Goal: Navigation & Orientation: Find specific page/section

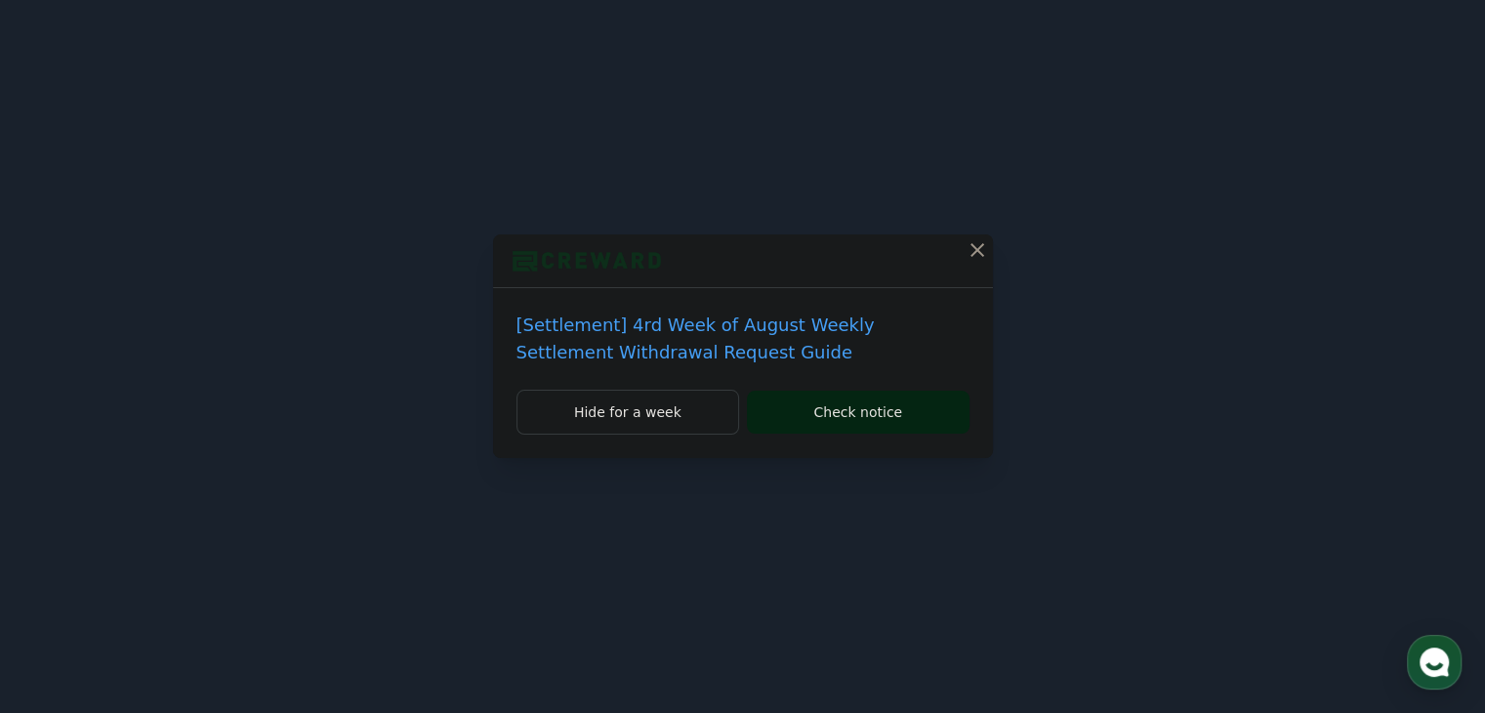
drag, startPoint x: 863, startPoint y: 388, endPoint x: 859, endPoint y: 412, distance: 24.7
click at [863, 388] on div "[Settlement] 4rd Week of August Weekly Settlement Withdrawal Request Guide" at bounding box center [743, 339] width 500 height 102
click at [853, 433] on div "Hide for a week Check notice" at bounding box center [743, 423] width 500 height 68
click at [849, 407] on button "Check notice" at bounding box center [858, 411] width 222 height 43
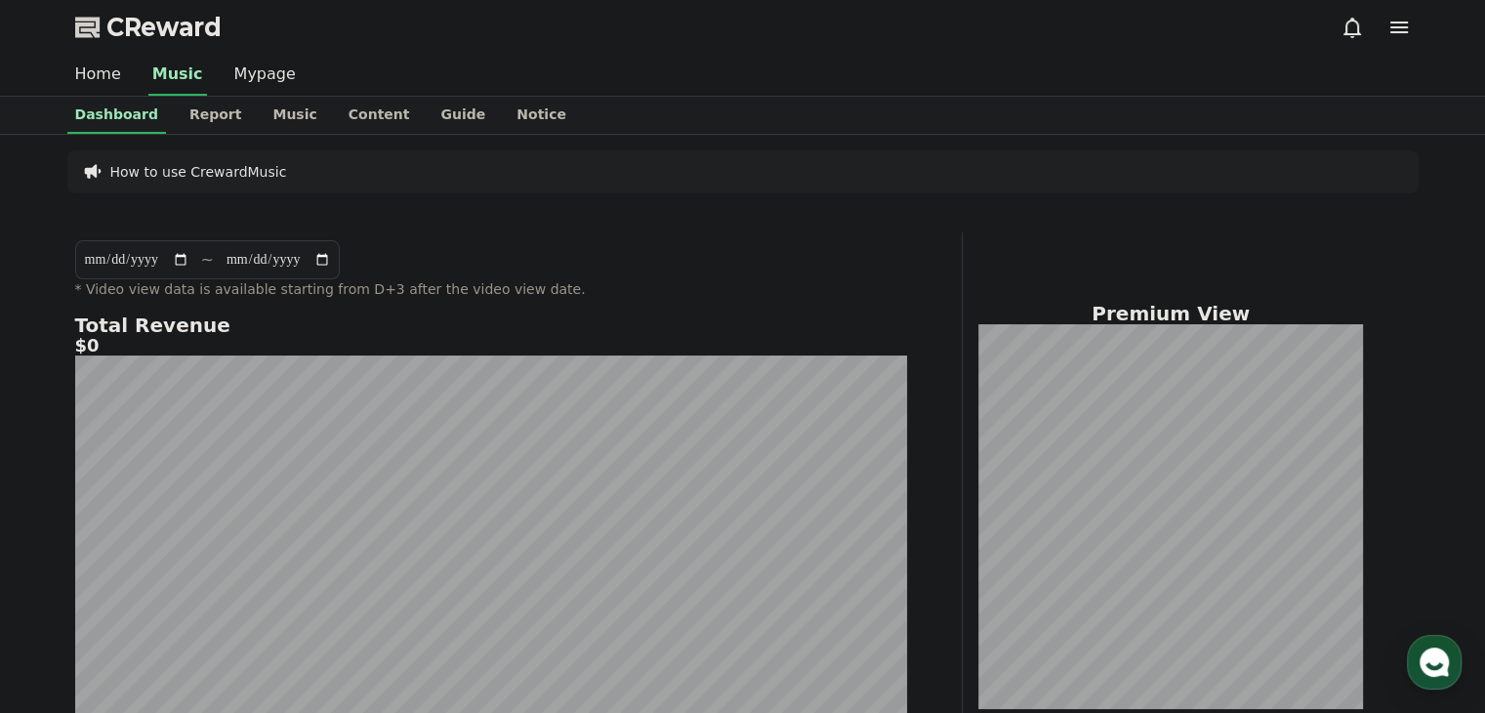
click at [1355, 24] on icon at bounding box center [1351, 27] width 23 height 23
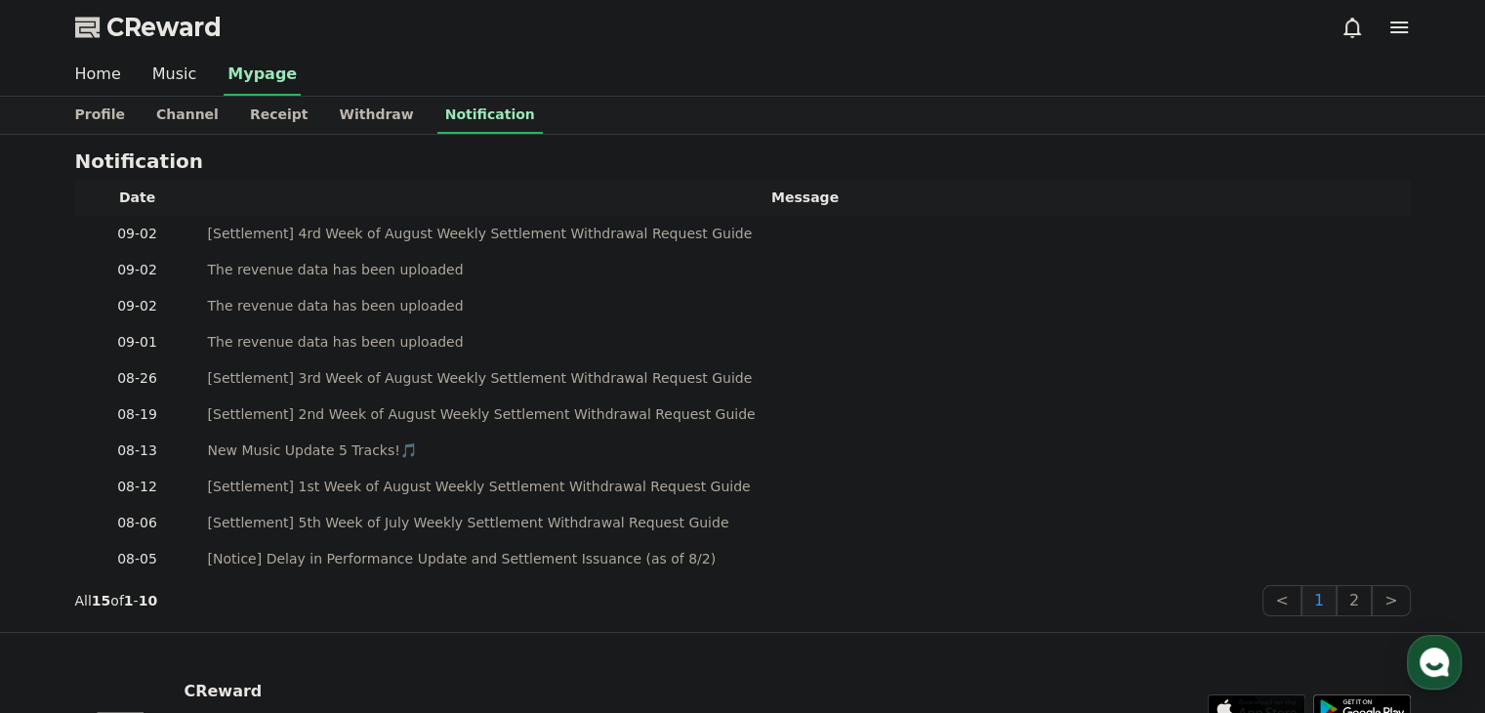
click at [1381, 36] on div at bounding box center [1375, 27] width 70 height 23
click at [1388, 32] on icon at bounding box center [1398, 27] width 23 height 23
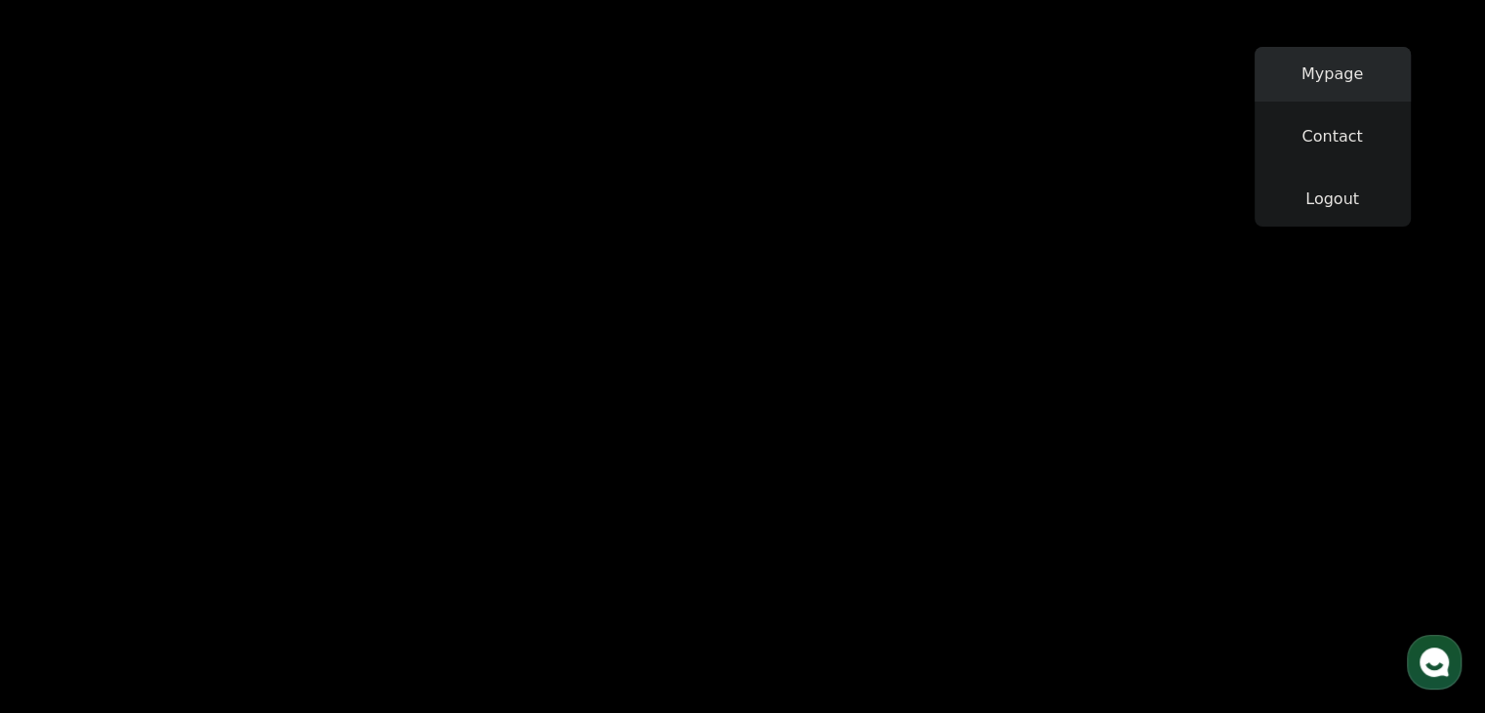
click at [1338, 64] on link "Mypage" at bounding box center [1332, 74] width 156 height 55
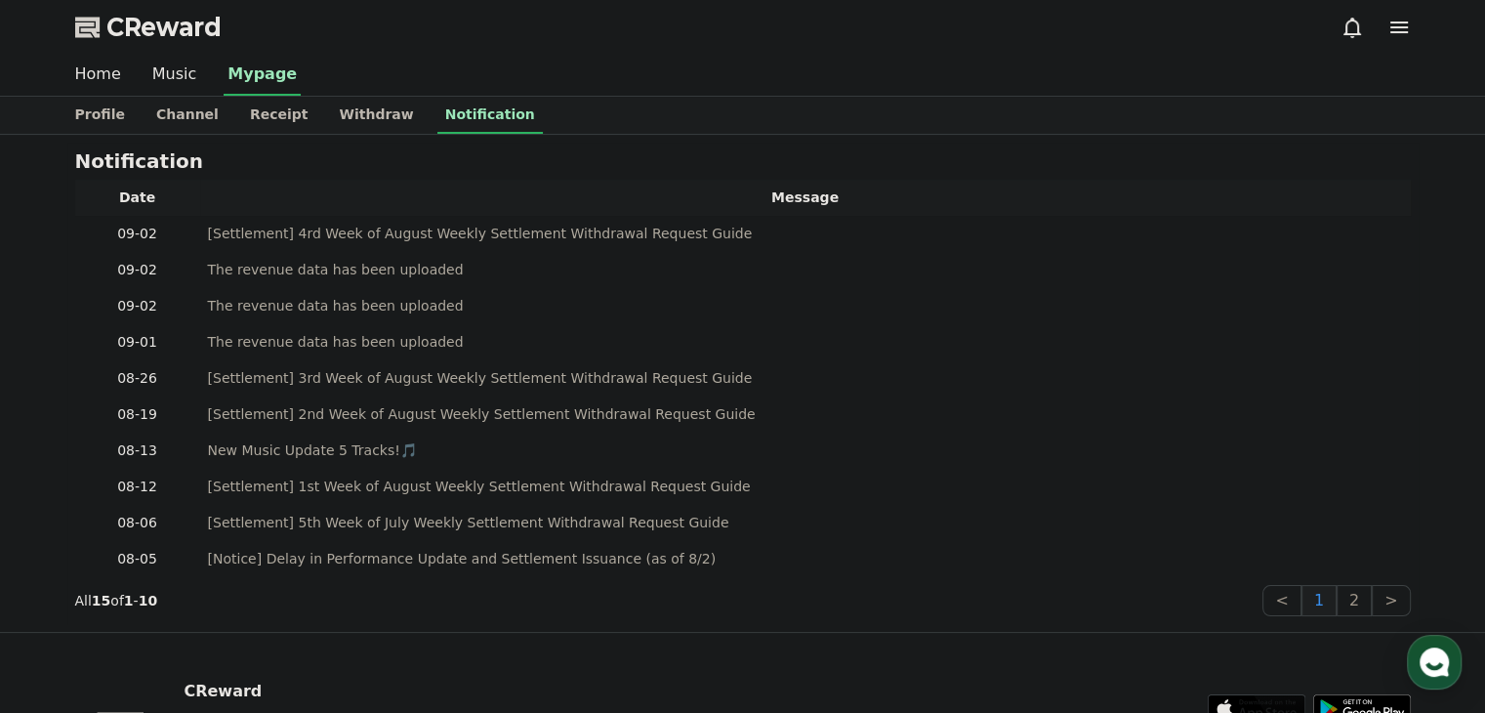
select select "**********"
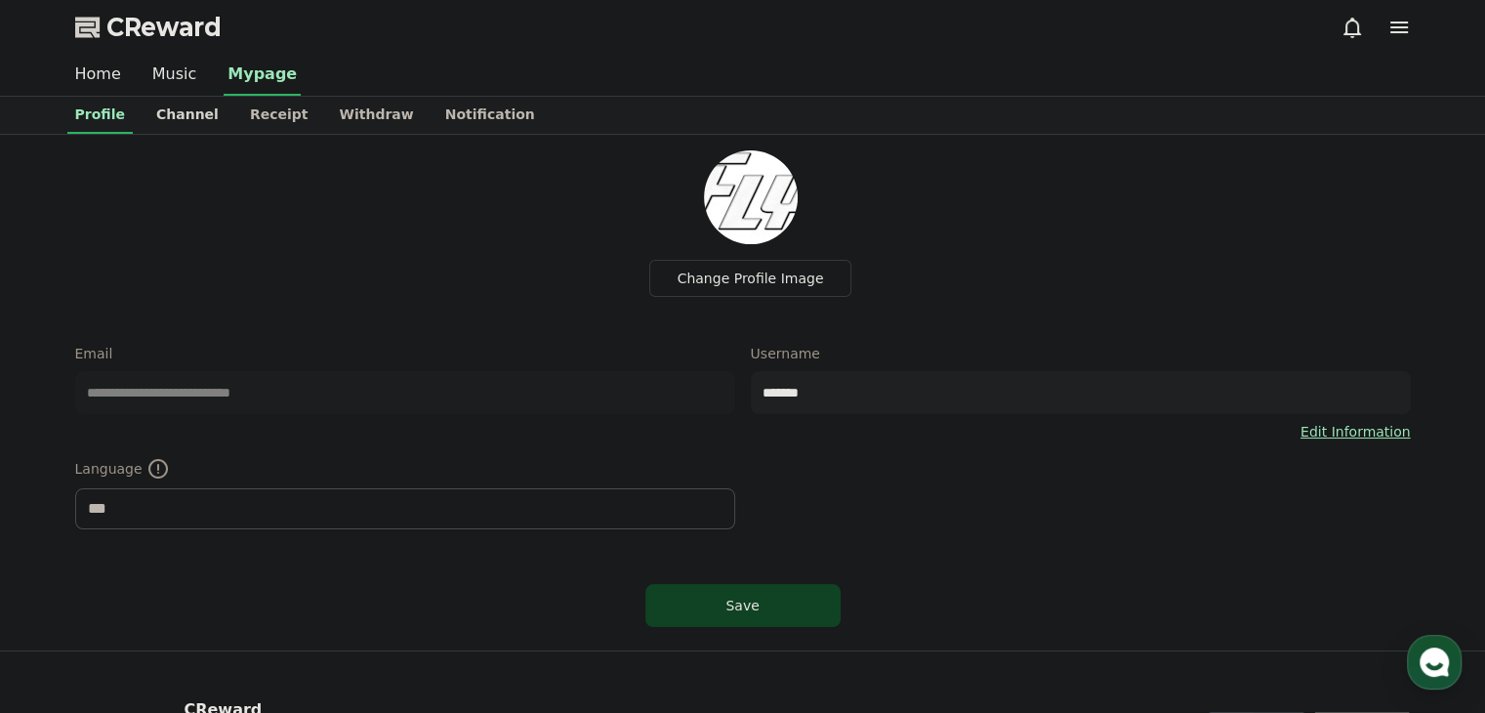
click at [184, 110] on link "Channel" at bounding box center [188, 115] width 94 height 37
